Goal: Task Accomplishment & Management: Use online tool/utility

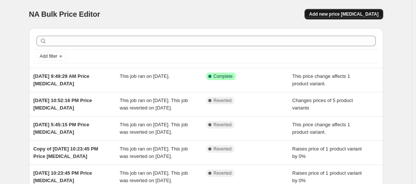
click at [363, 10] on button "Add new price [MEDICAL_DATA]" at bounding box center [344, 14] width 78 height 10
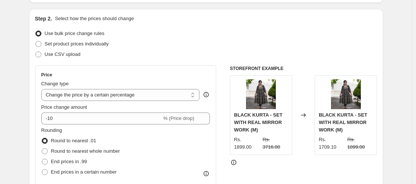
scroll to position [75, 0]
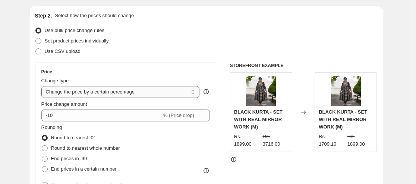
click at [140, 88] on select "Change the price to a certain amount Change the price by a certain amount Chang…" at bounding box center [120, 92] width 158 height 12
select select "no_change"
click at [43, 86] on select "Change the price to a certain amount Change the price by a certain amount Chang…" at bounding box center [120, 92] width 158 height 12
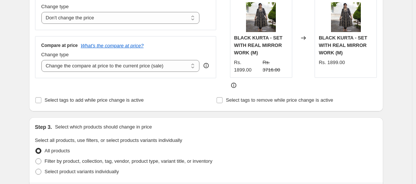
scroll to position [149, 0]
click at [144, 63] on select "Change the compare at price to the current price (sale) Change the compare at p…" at bounding box center [120, 66] width 158 height 12
select select "pp"
click at [43, 60] on select "Change the compare at price to the current price (sale) Change the compare at p…" at bounding box center [120, 66] width 158 height 12
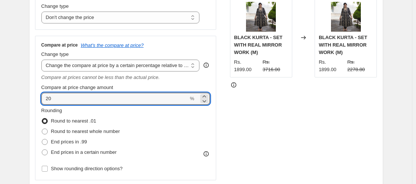
drag, startPoint x: 64, startPoint y: 98, endPoint x: 37, endPoint y: 98, distance: 26.5
click at [37, 98] on div "Compare at price What's the compare at price? Change type Change the compare at…" at bounding box center [126, 108] width 182 height 145
type input "100"
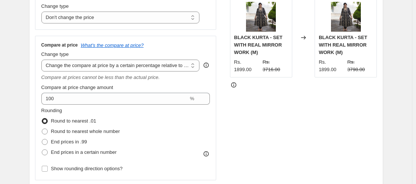
click at [213, 122] on div "Compare at price What's the compare at price? Change type Change the compare at…" at bounding box center [126, 108] width 182 height 145
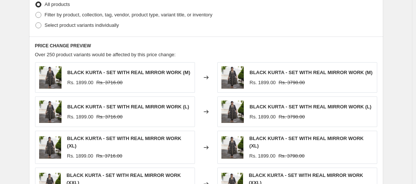
scroll to position [336, 0]
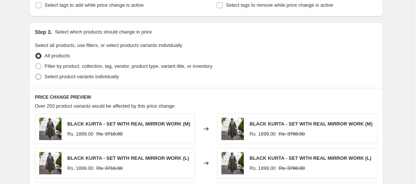
click at [77, 75] on span "Select product variants individually" at bounding box center [82, 77] width 74 height 6
click at [36, 74] on input "Select product variants individually" at bounding box center [35, 74] width 0 height 0
radio input "true"
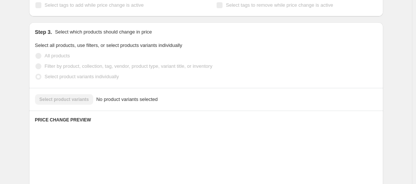
scroll to position [406, 0]
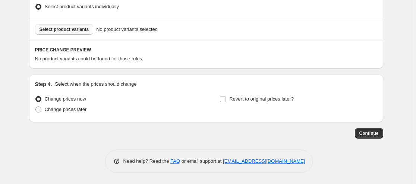
click at [62, 26] on span "Select product variants" at bounding box center [65, 29] width 50 height 6
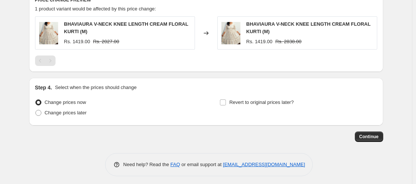
scroll to position [459, 0]
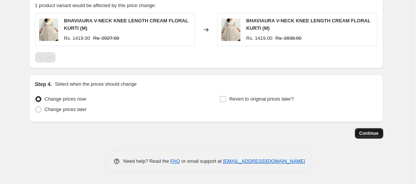
click at [372, 137] on button "Continue" at bounding box center [369, 133] width 28 height 10
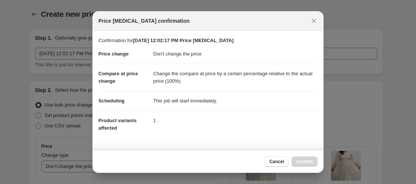
scroll to position [0, 0]
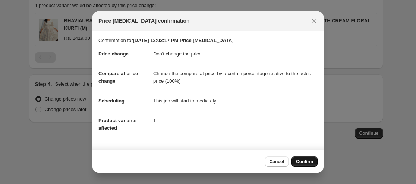
click at [301, 160] on span "Confirm" at bounding box center [304, 162] width 17 height 6
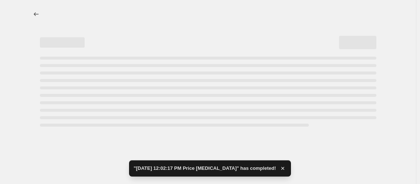
select select "no_change"
select select "pp"
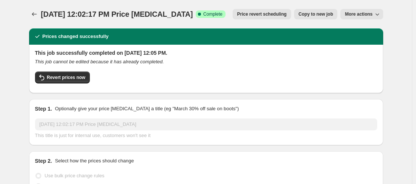
click at [380, 12] on icon "button" at bounding box center [377, 13] width 7 height 7
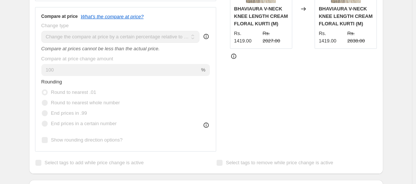
scroll to position [149, 0]
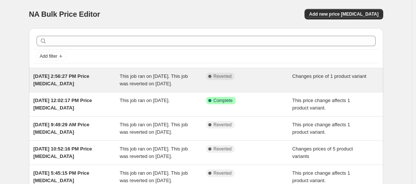
click at [133, 82] on span "This job ran on [DATE]. This job was reverted on [DATE]." at bounding box center [154, 79] width 68 height 13
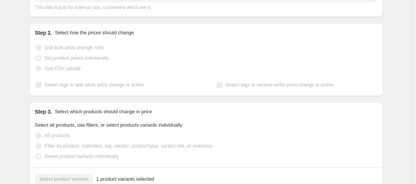
scroll to position [48, 0]
